Goal: Check status: Check status

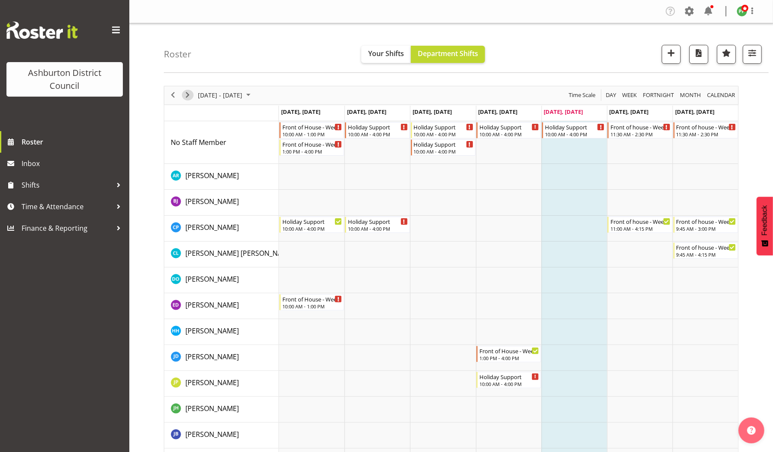
click at [188, 93] on span "Next" at bounding box center [187, 95] width 10 height 11
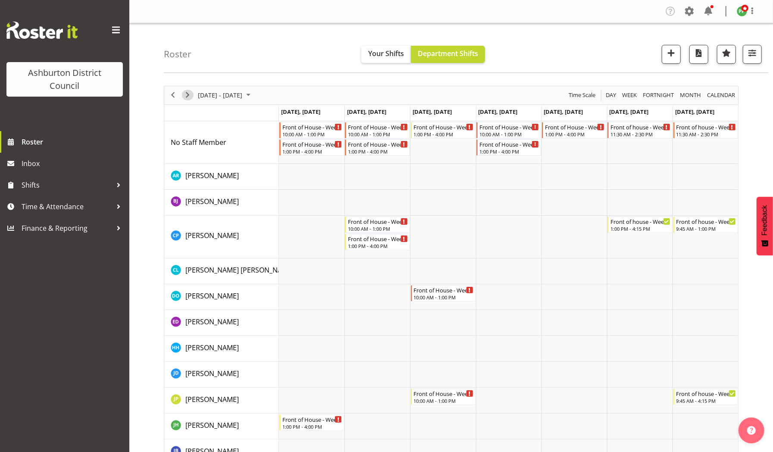
click at [188, 93] on span "Next" at bounding box center [187, 95] width 10 height 11
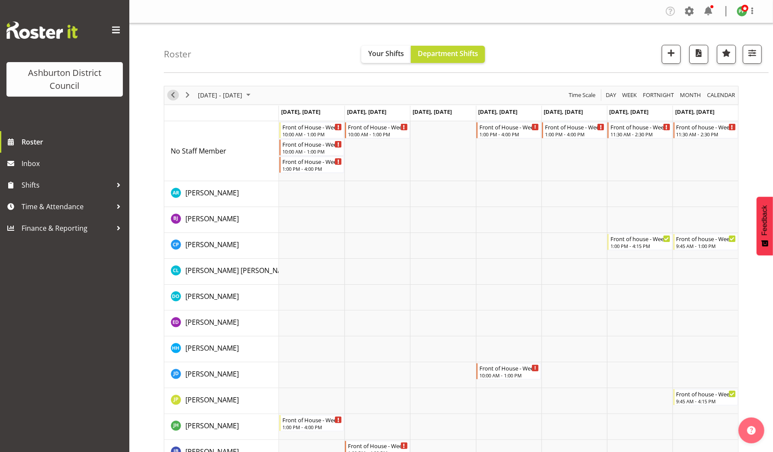
click at [172, 95] on span "Previous" at bounding box center [173, 95] width 10 height 11
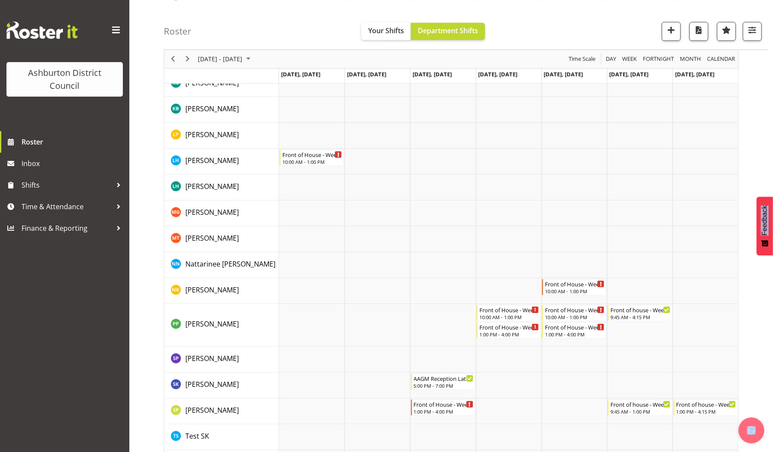
scroll to position [465, 0]
